Goal: Communication & Community: Answer question/provide support

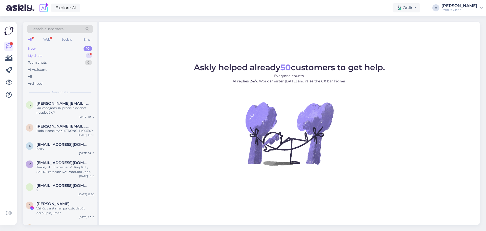
click at [47, 56] on div "My chats 1" at bounding box center [60, 55] width 66 height 7
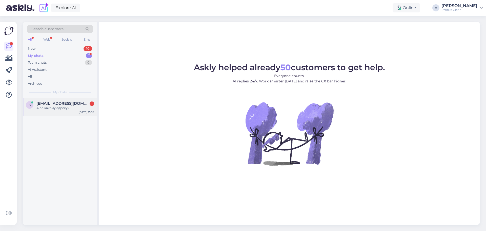
click at [67, 107] on div "А по какому адресу?" at bounding box center [65, 108] width 58 height 5
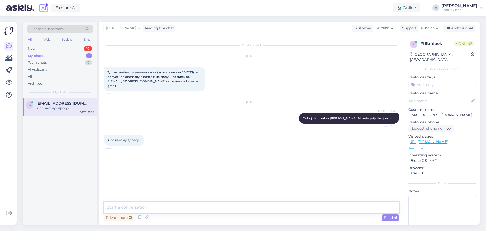
click at [164, 205] on textarea at bounding box center [251, 207] width 295 height 11
type textarea "[STREET_ADDRESS]"
click at [393, 218] on span "Send" at bounding box center [390, 217] width 13 height 5
drag, startPoint x: 107, startPoint y: 129, endPoint x: 220, endPoint y: 154, distance: 115.8
click at [220, 154] on div "Chat started [DATE] Здравствуйте, я сделала заказ ( номер заказа 2016133), но д…" at bounding box center [254, 118] width 300 height 157
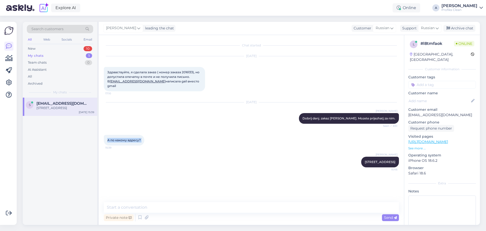
click at [132, 129] on div "А по какому адресу? 15:39" at bounding box center [251, 140] width 295 height 22
click at [161, 180] on div "Chat started [DATE] Здравствуйте, я сделала заказ ( номер заказа 2016133), но д…" at bounding box center [254, 118] width 300 height 157
drag, startPoint x: 107, startPoint y: 136, endPoint x: 142, endPoint y: 137, distance: 34.7
click at [142, 137] on div "А по какому адресу? 15:39" at bounding box center [124, 140] width 41 height 11
click at [237, 154] on div "Anita [STREET_ADDRESS] 15:46" at bounding box center [251, 162] width 295 height 22
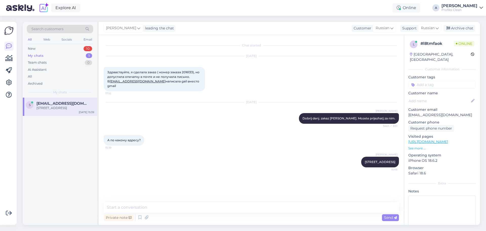
drag, startPoint x: 344, startPoint y: 175, endPoint x: 314, endPoint y: 175, distance: 29.9
click at [344, 176] on div "Chat started [DATE] Здравствуйте, я сделала заказ ( номер заказа 2016133), но д…" at bounding box center [254, 118] width 300 height 157
drag, startPoint x: 107, startPoint y: 136, endPoint x: 146, endPoint y: 138, distance: 39.0
click at [144, 138] on div "А по какому адресу? 15:39" at bounding box center [124, 140] width 41 height 11
click at [326, 154] on div "Anita [STREET_ADDRESS] 15:46" at bounding box center [251, 162] width 295 height 22
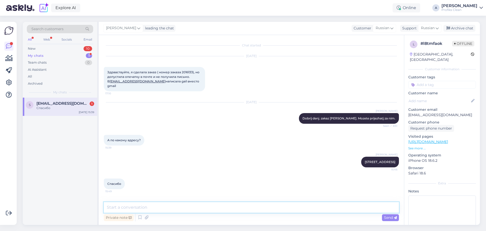
click at [261, 210] on textarea at bounding box center [251, 207] width 295 height 11
